Goal: Task Accomplishment & Management: Manage account settings

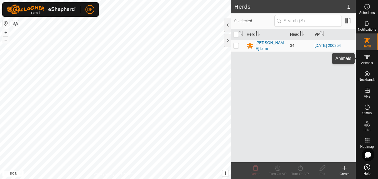
click at [367, 56] on icon at bounding box center [367, 57] width 6 height 4
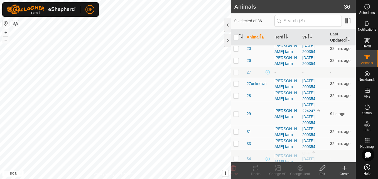
scroll to position [167, 0]
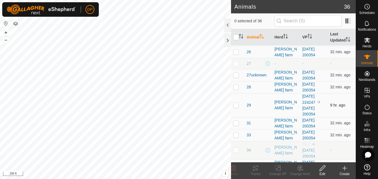
click at [235, 104] on p-checkbox at bounding box center [236, 105] width 6 height 4
checkbox input "true"
click at [281, 105] on div "[PERSON_NAME] farm" at bounding box center [285, 105] width 23 height 12
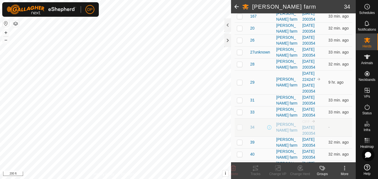
scroll to position [250, 0]
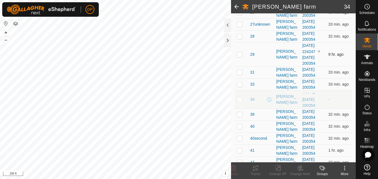
click at [239, 55] on p-checkbox at bounding box center [240, 54] width 6 height 4
checkbox input "true"
click at [302, 56] on link "[DATE] 200354" at bounding box center [308, 60] width 13 height 10
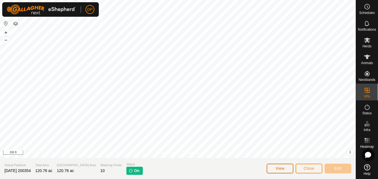
click at [280, 167] on span "View" at bounding box center [279, 168] width 9 height 4
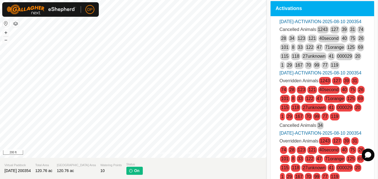
click at [292, 67] on link "29" at bounding box center [289, 65] width 5 height 5
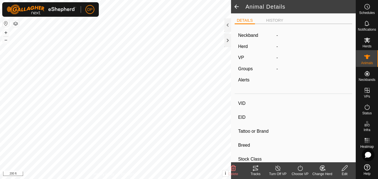
type input "29"
type input "-"
type input "angus"
type input "-"
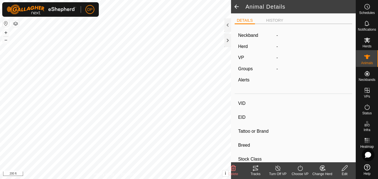
type input "0 kg"
type input "-"
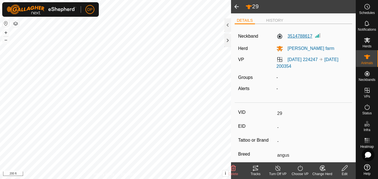
click at [277, 36] on label "3514788617" at bounding box center [294, 36] width 36 height 7
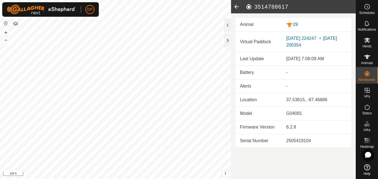
click at [45, 7] on div "DP Schedules Notifications Herds Animals Neckbands VPs Status Infra Heatmap Hel…" at bounding box center [189, 89] width 378 height 179
click at [0, 0] on html "DP Schedules Notifications Herds Animals Neckbands VPs Status Infra Heatmap Hel…" at bounding box center [189, 89] width 378 height 179
click at [218, 178] on html "DP Schedules Notifications Herds Animals Neckbands VPs Status Infra Heatmap Hel…" at bounding box center [189, 89] width 378 height 179
click at [226, 23] on div at bounding box center [227, 24] width 7 height 13
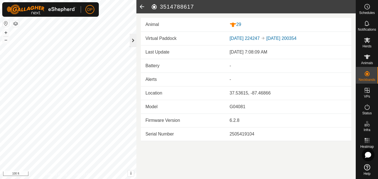
click at [133, 41] on div at bounding box center [133, 40] width 7 height 13
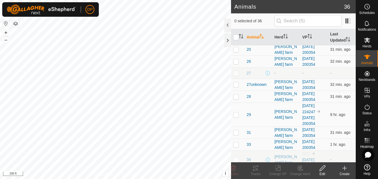
scroll to position [167, 0]
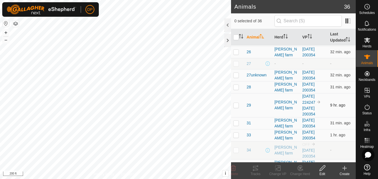
click at [235, 104] on p-checkbox at bounding box center [236, 105] width 6 height 4
click at [319, 169] on icon at bounding box center [322, 168] width 6 height 6
click at [239, 104] on td at bounding box center [237, 105] width 13 height 24
click at [235, 105] on p-checkbox at bounding box center [236, 105] width 6 height 4
click at [235, 104] on p-checkbox at bounding box center [236, 105] width 6 height 4
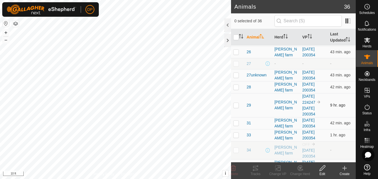
click at [235, 104] on p-checkbox at bounding box center [236, 105] width 6 height 4
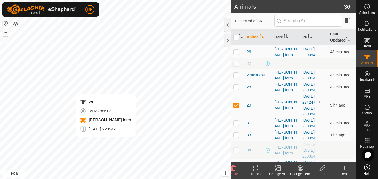
checkbox input "false"
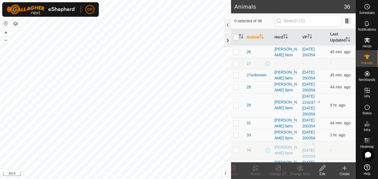
click at [227, 41] on div at bounding box center [227, 40] width 7 height 13
